Goal: Navigation & Orientation: Find specific page/section

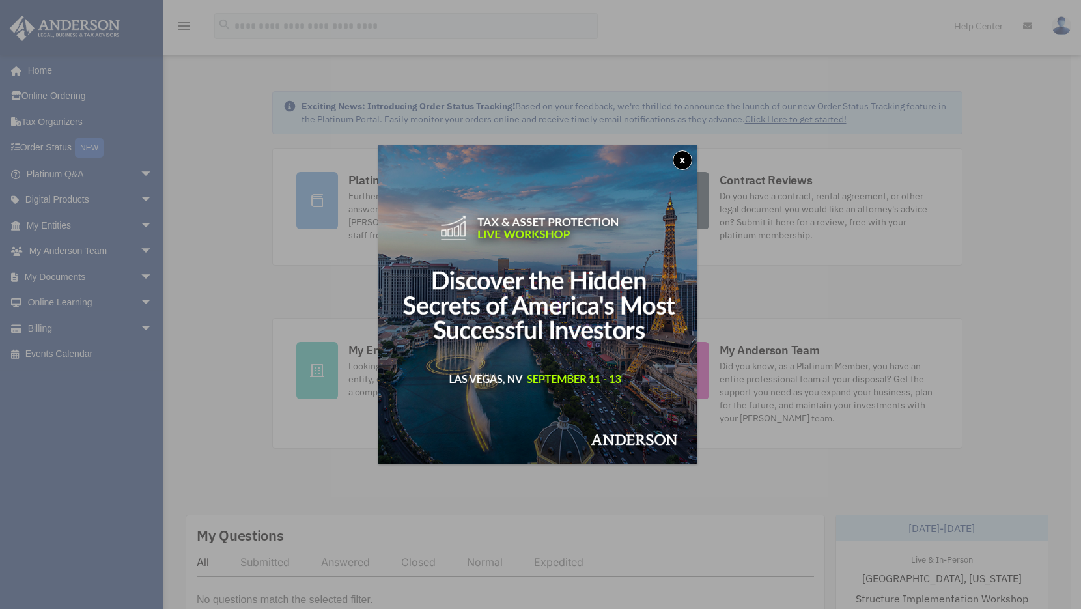
click at [685, 162] on button "x" at bounding box center [682, 160] width 20 height 20
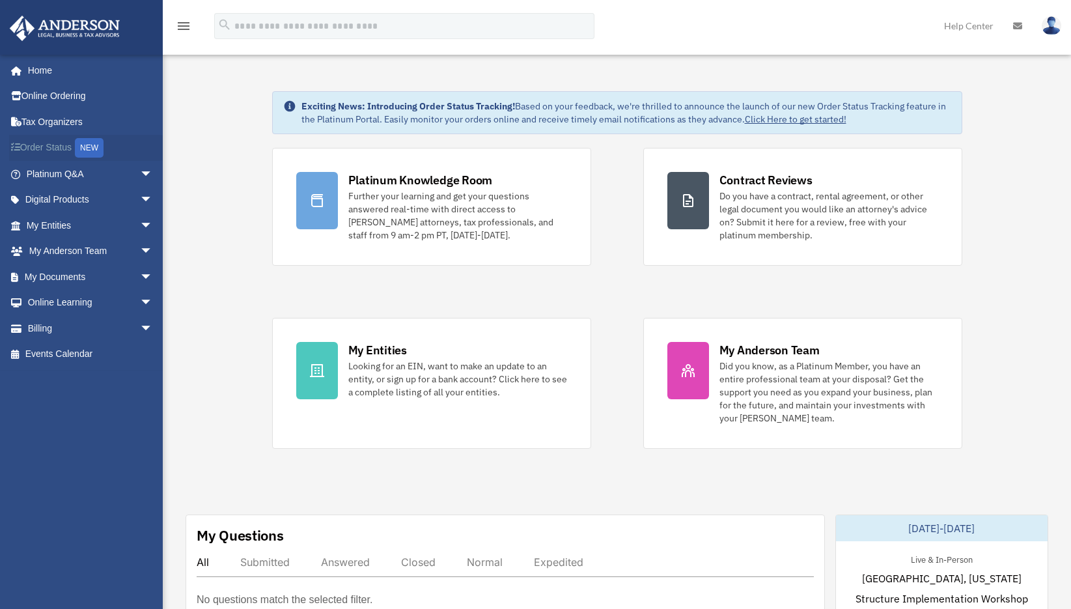
click at [63, 145] on link "Order Status NEW" at bounding box center [90, 148] width 163 height 27
click at [140, 225] on span "arrow_drop_down" at bounding box center [153, 225] width 26 height 27
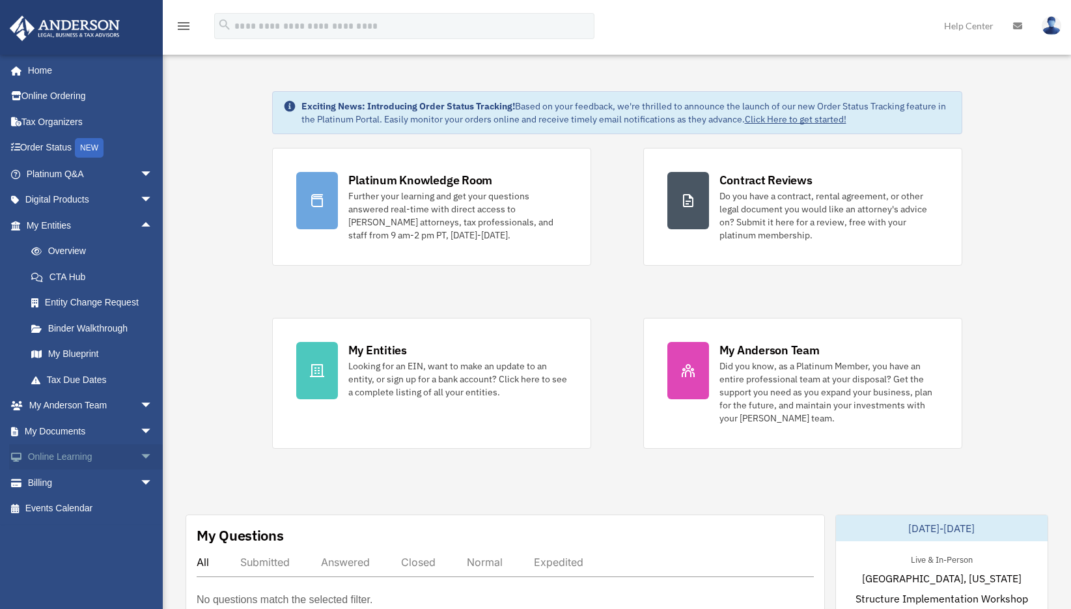
click at [140, 454] on span "arrow_drop_down" at bounding box center [153, 457] width 26 height 27
click at [72, 484] on link "Courses" at bounding box center [95, 482] width 154 height 26
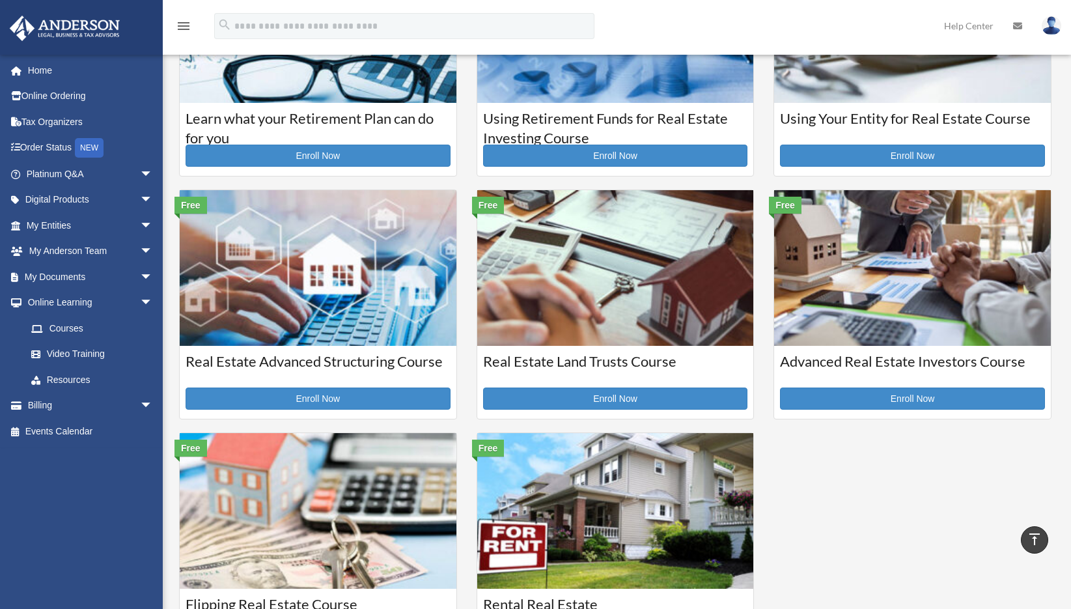
scroll to position [130, 0]
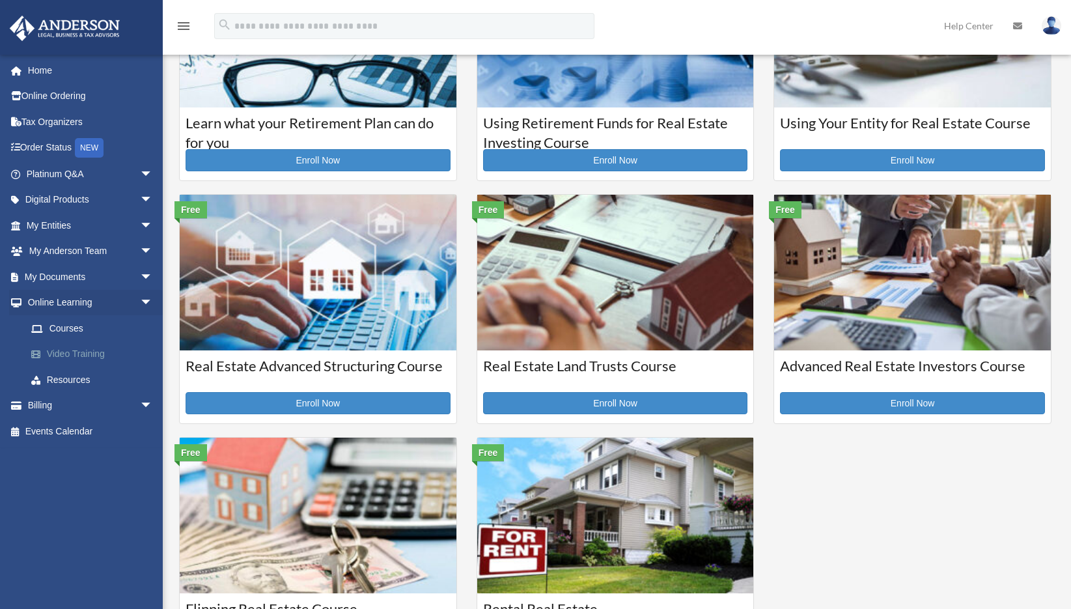
click at [79, 357] on link "Video Training" at bounding box center [95, 354] width 154 height 26
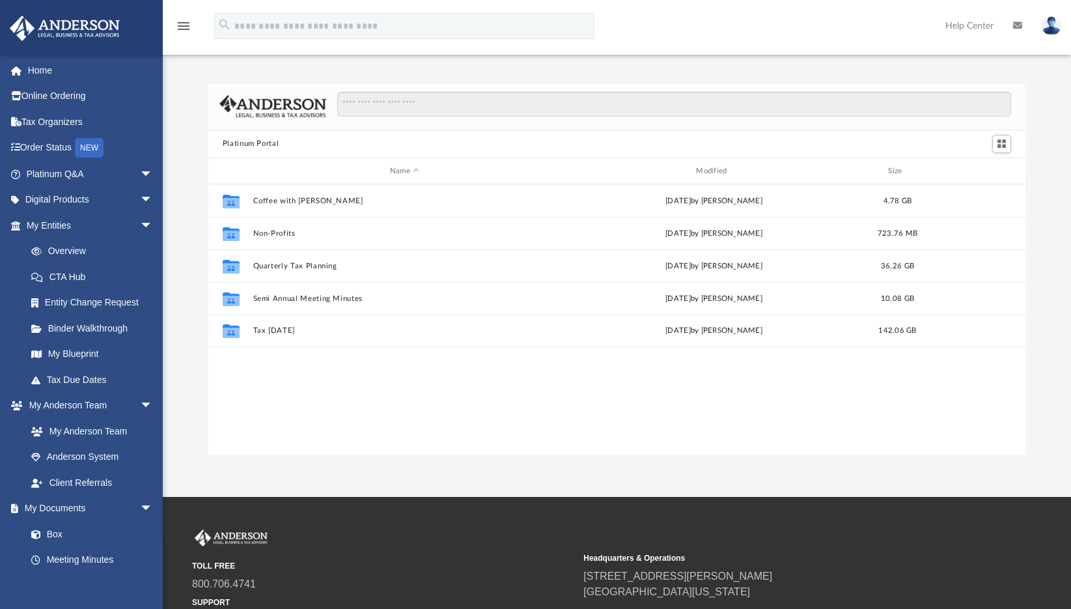
scroll to position [286, 807]
click at [64, 120] on link "Tax Organizers" at bounding box center [90, 122] width 163 height 26
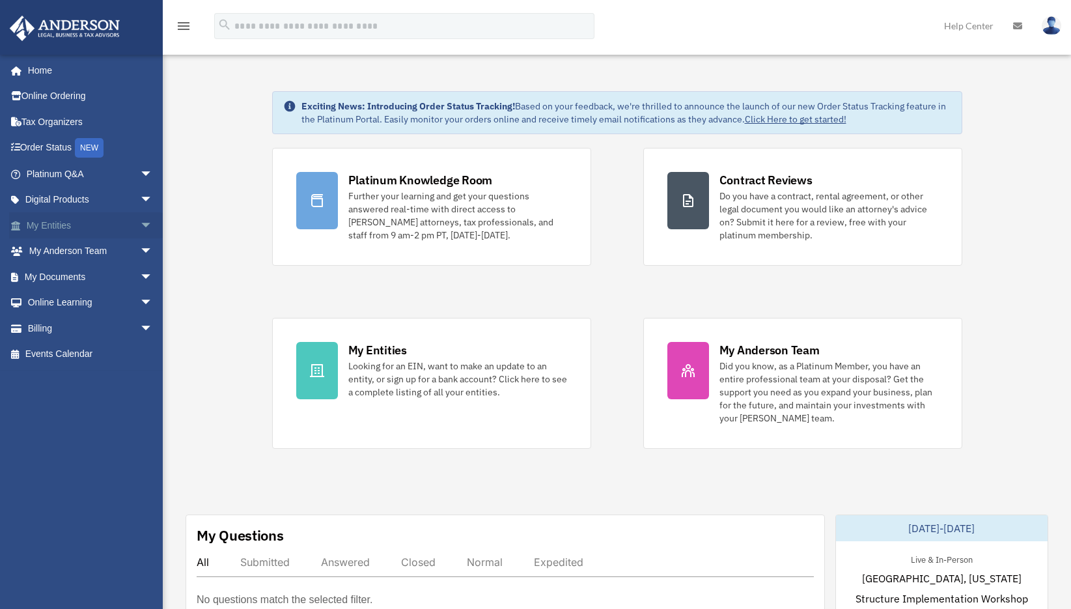
click at [140, 217] on span "arrow_drop_down" at bounding box center [153, 225] width 26 height 27
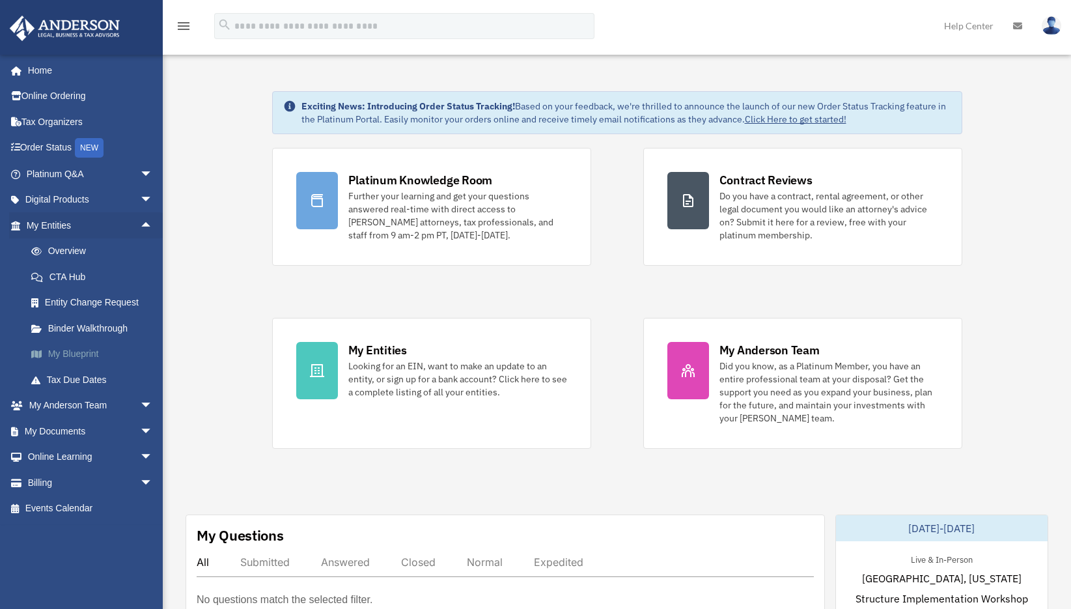
click at [72, 352] on link "My Blueprint" at bounding box center [95, 354] width 154 height 26
